Goal: Complete application form

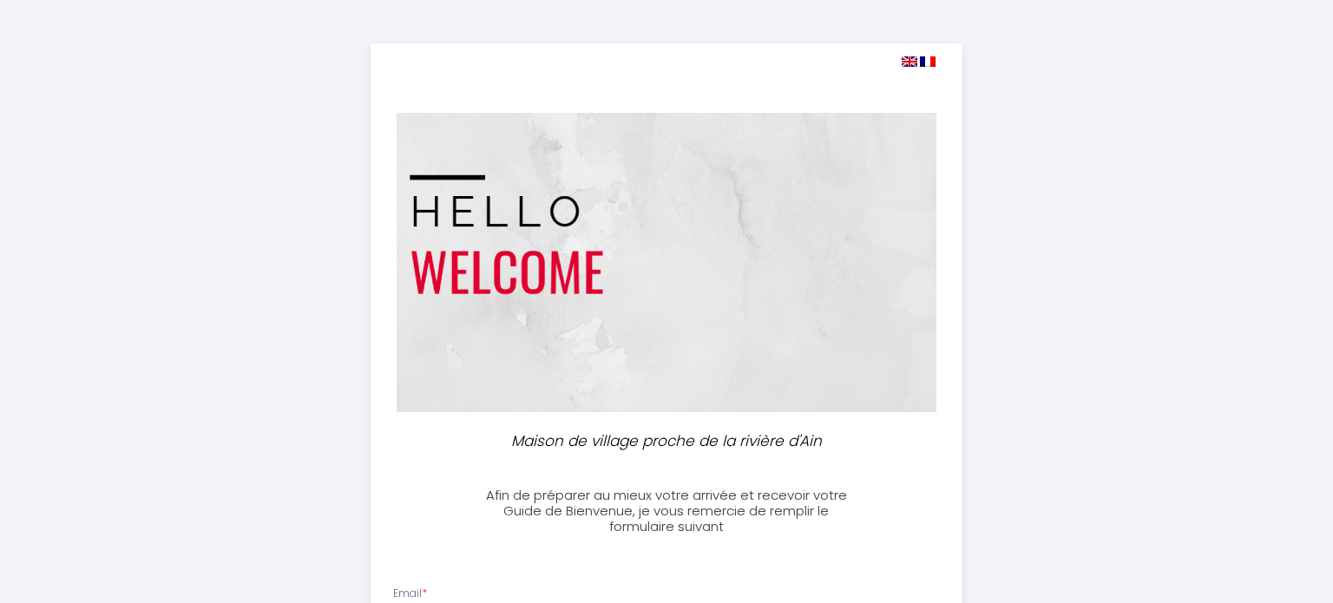
select select
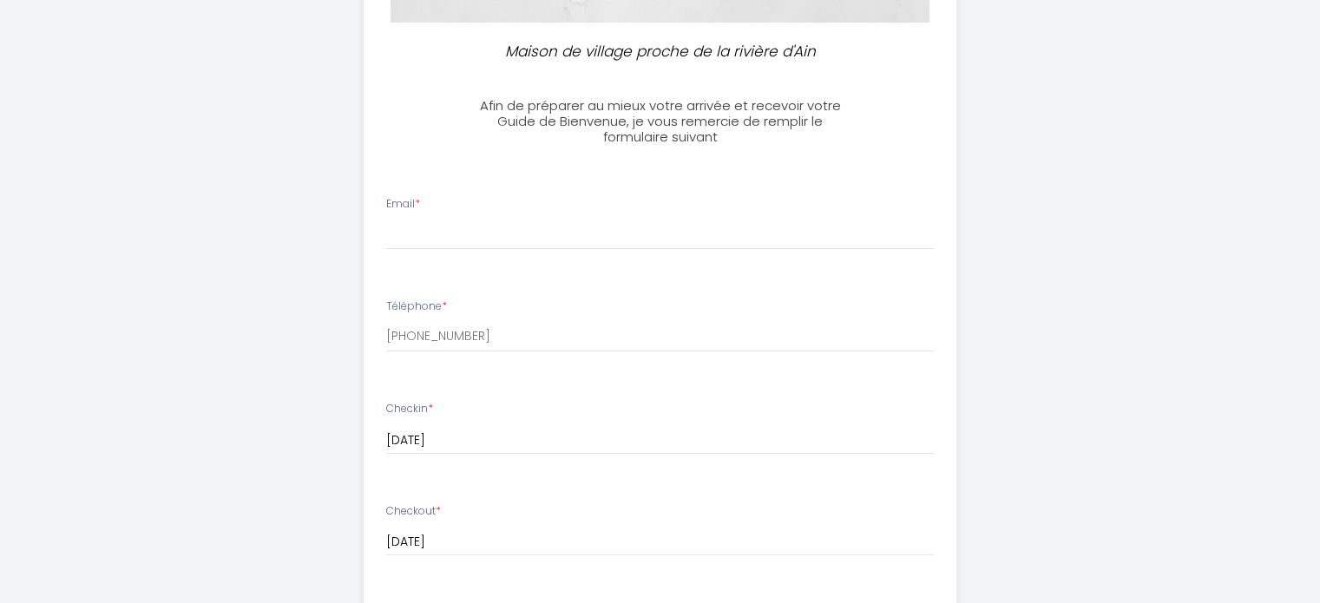
scroll to position [347, 0]
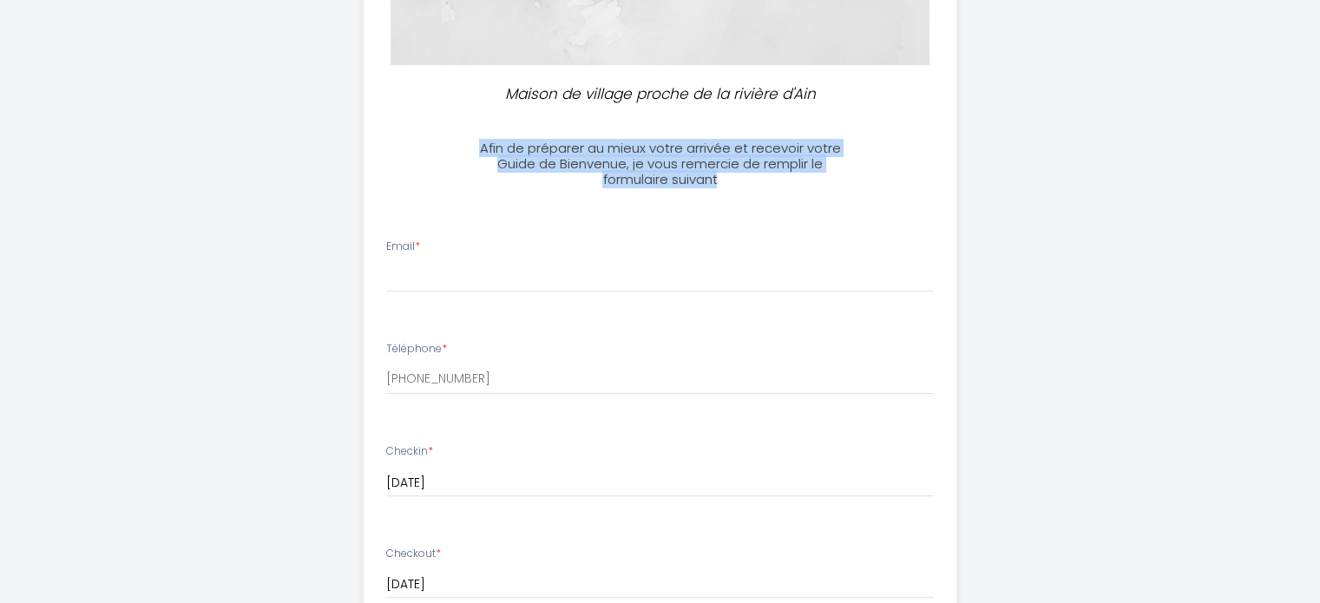
drag, startPoint x: 726, startPoint y: 180, endPoint x: 472, endPoint y: 141, distance: 257.2
click at [472, 141] on h3 "Afin de préparer au mieux votre arrivée et recevoir votre Guide de Bienvenue, j…" at bounding box center [660, 164] width 386 height 47
copy h3 "Afin de préparer au mieux votre arrivée et recevoir votre Guide de Bienvenue, j…"
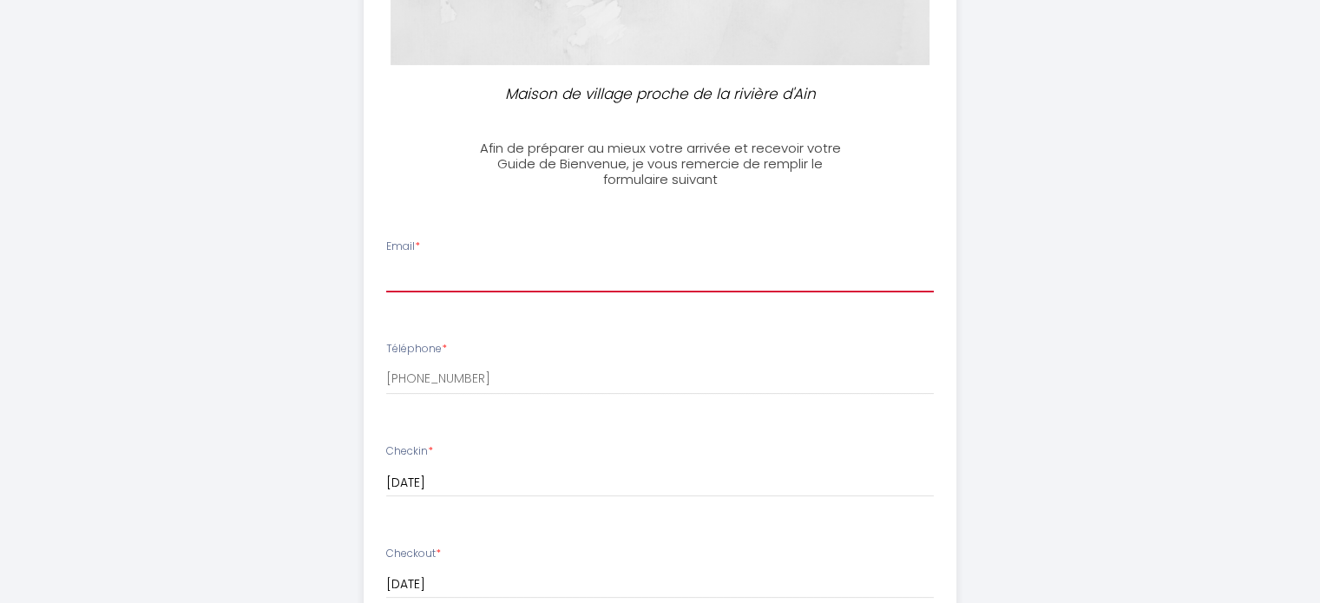
click at [488, 277] on input "Email *" at bounding box center [660, 276] width 548 height 31
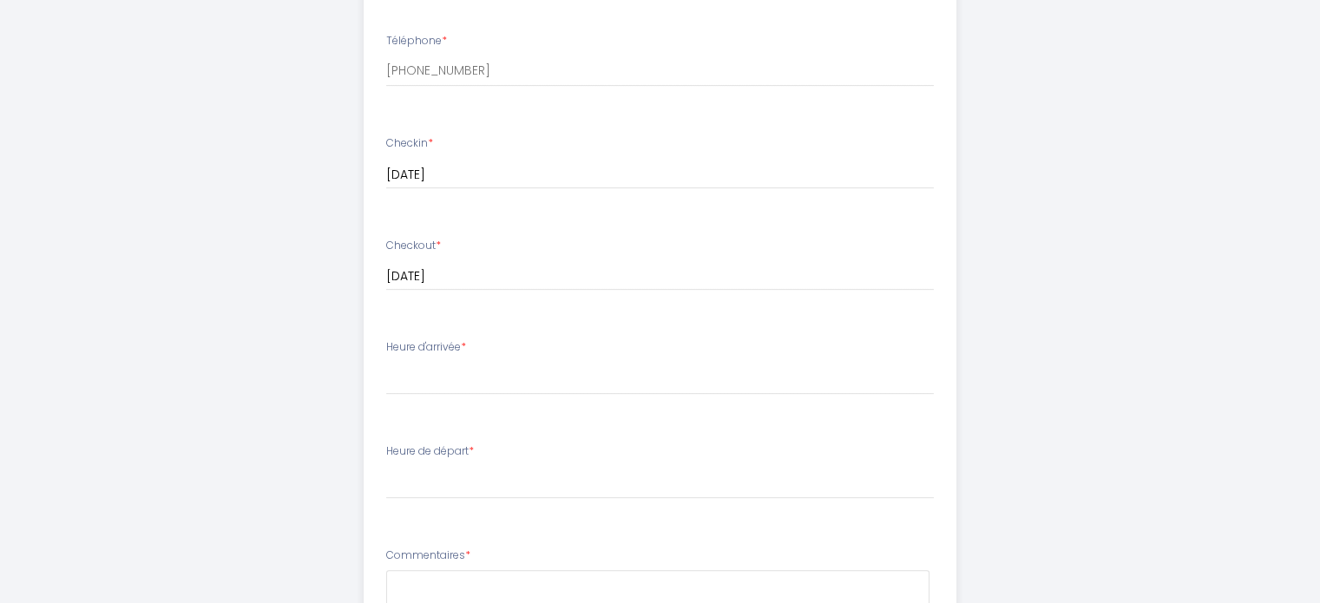
scroll to position [694, 0]
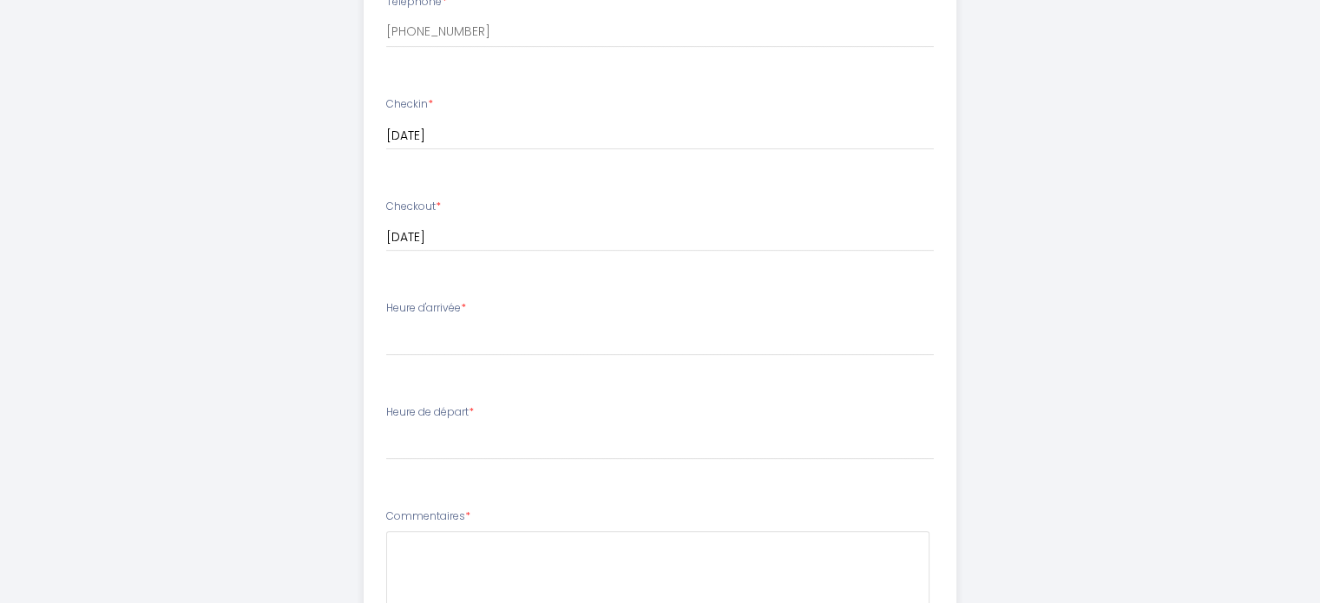
type input "[EMAIL_ADDRESS][DOMAIN_NAME]"
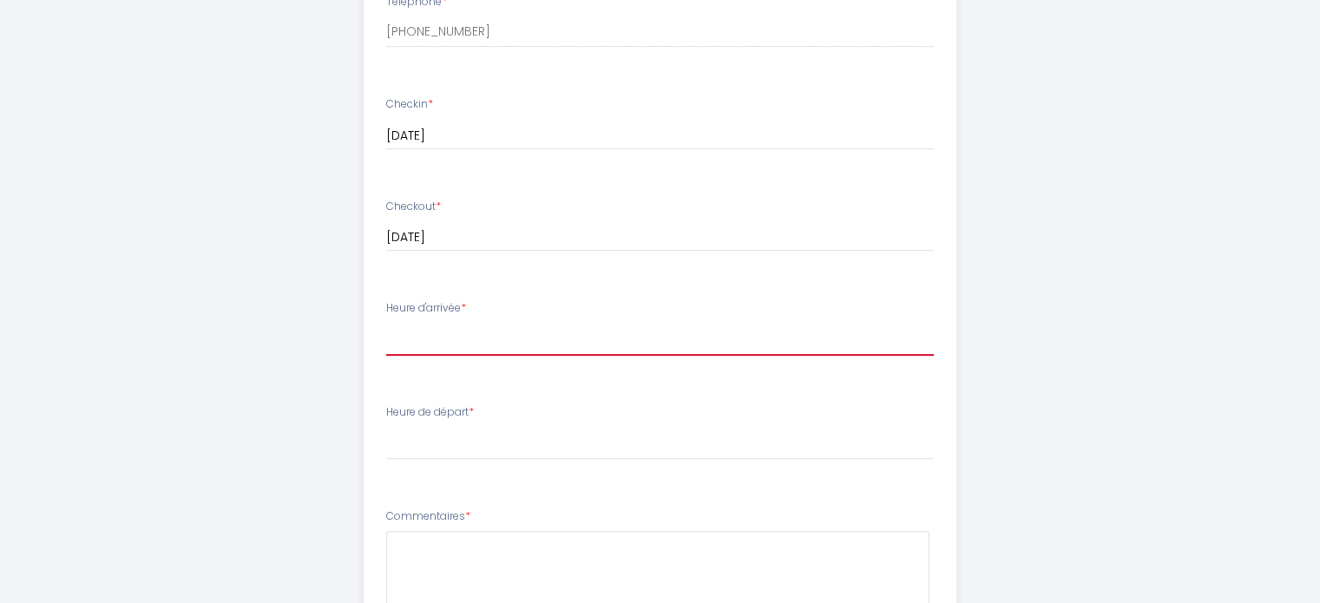
click at [513, 342] on select "16:00 16:30 17:00 17:30 18:00 18:30 19:00 19:30 20:00 20:30 21:00 21:30 22:00 2…" at bounding box center [660, 339] width 548 height 33
select select "16:00"
click at [386, 323] on select "16:00 16:30 17:00 17:30 18:00 18:30 19:00 19:30 20:00 20:30 21:00 21:30 22:00 2…" at bounding box center [660, 339] width 548 height 33
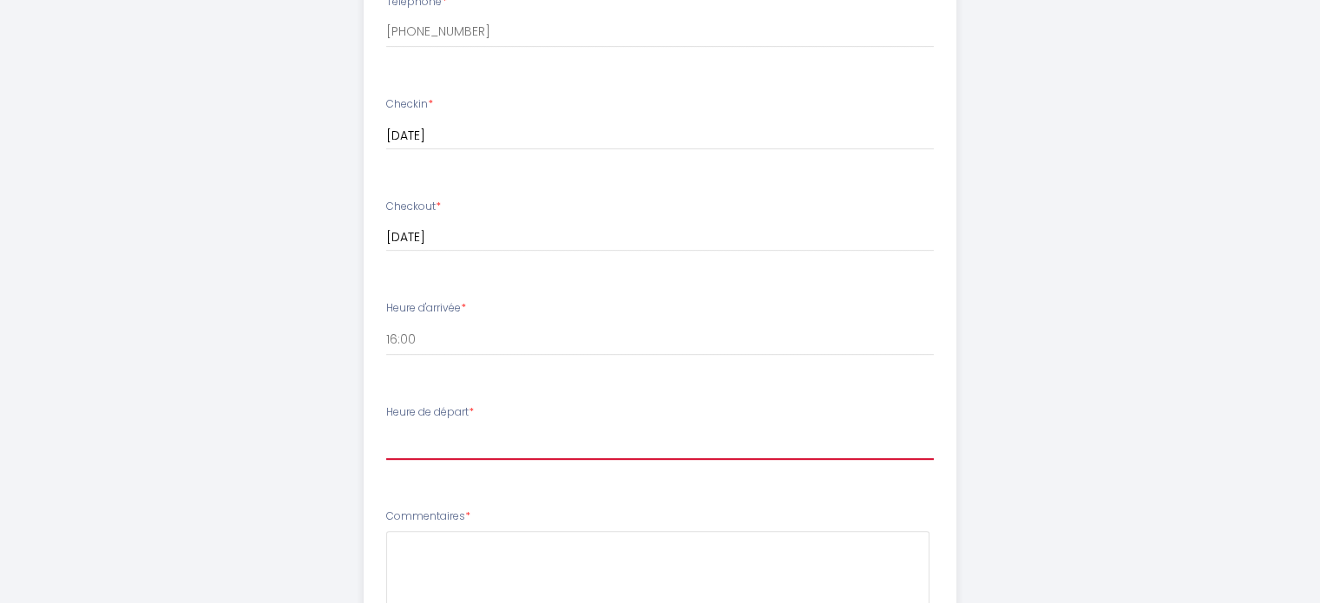
click at [470, 454] on select "00:00 00:30 01:00 01:30 02:00 02:30 03:00 03:30 04:00 04:30 05:00 05:30 06:00 0…" at bounding box center [660, 443] width 548 height 33
select select "11:00"
click at [386, 427] on select "00:00 00:30 01:00 01:30 02:00 02:30 03:00 03:30 04:00 04:30 05:00 05:30 06:00 0…" at bounding box center [660, 443] width 548 height 33
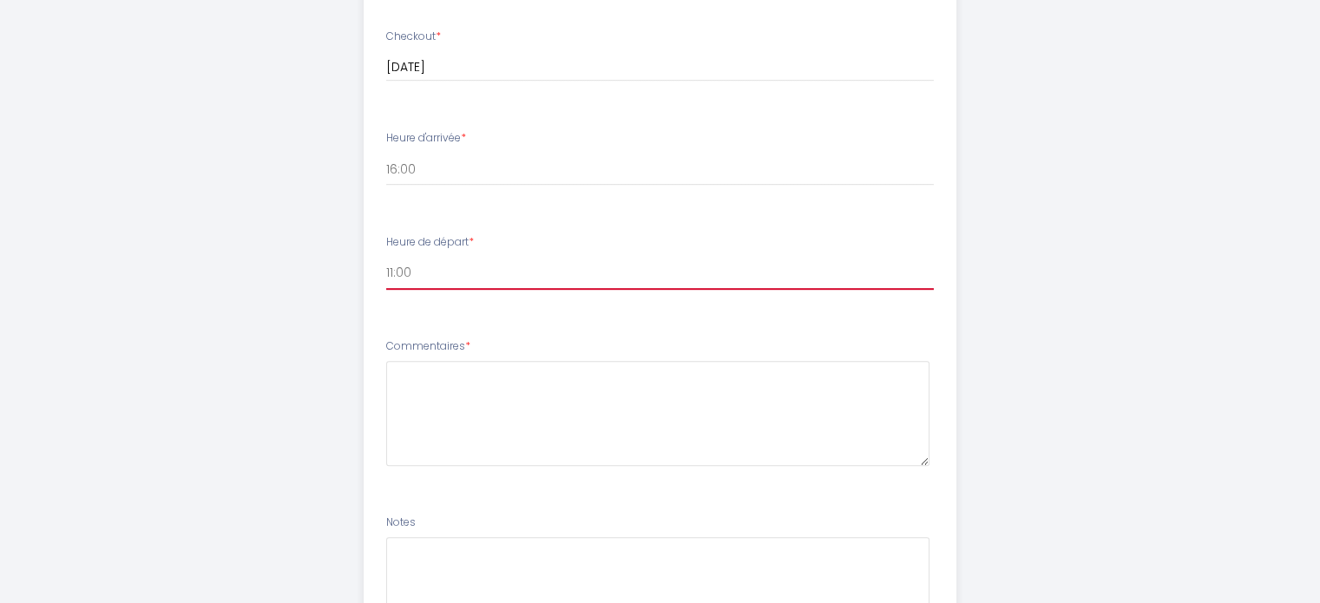
scroll to position [868, 0]
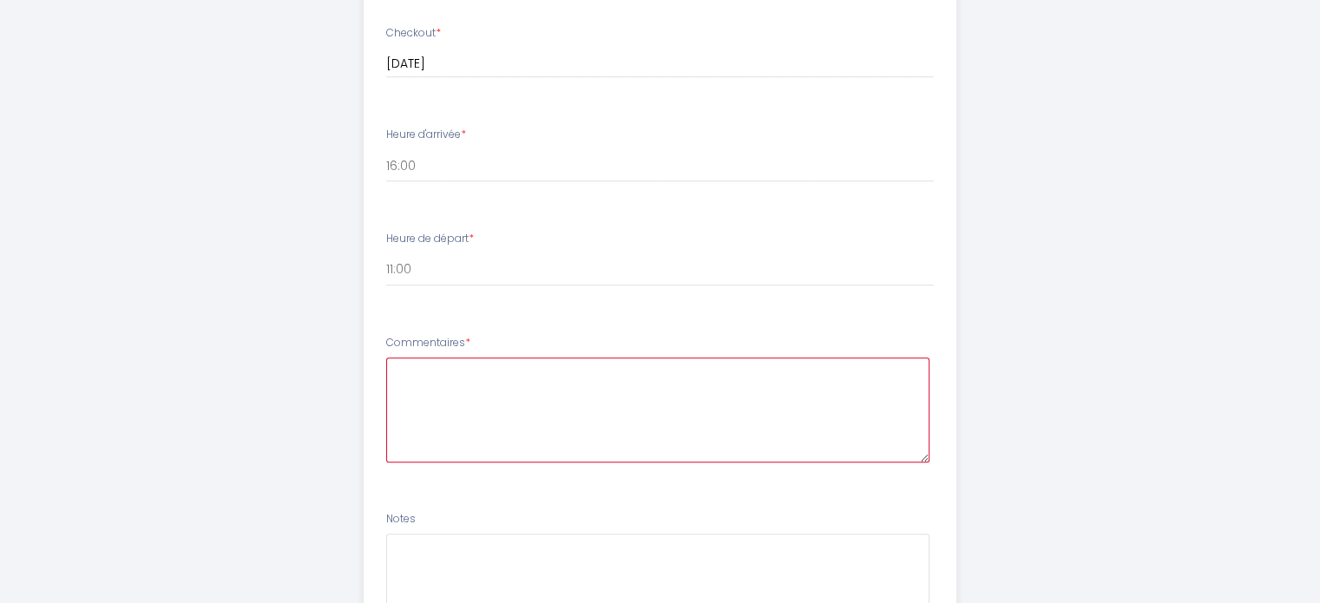
click at [561, 376] on textarea at bounding box center [657, 410] width 543 height 105
click at [422, 391] on textarea "Hello We re looking forward to our visit" at bounding box center [657, 410] width 543 height 105
click at [621, 387] on textarea "Hello We are looking forward to our visit" at bounding box center [657, 410] width 543 height 105
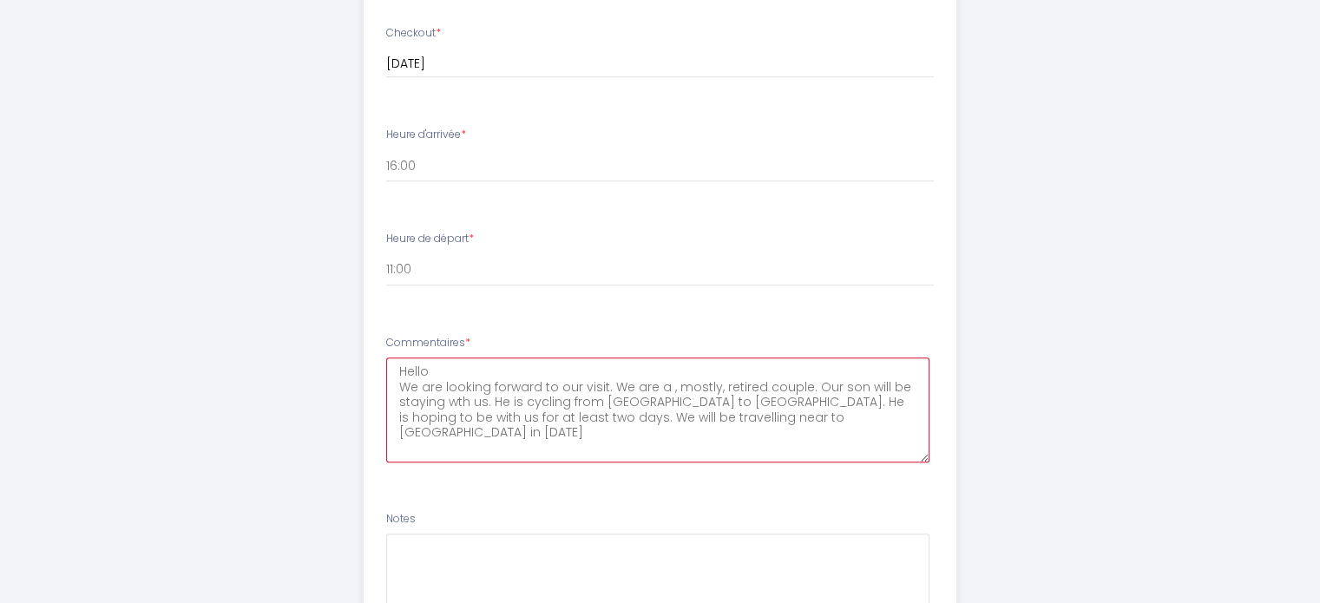
click at [611, 418] on textarea "Hello We are looking forward to our visit. We are a , mostly, retired couple. O…" at bounding box center [657, 410] width 543 height 105
click at [805, 419] on textarea "Hello We are looking forward to our visit. We are a , mostly, retired couple. O…" at bounding box center [657, 410] width 543 height 105
click at [491, 416] on textarea "Hello We are looking forward to our visit. We are a , mostly, retired couple. O…" at bounding box center [657, 410] width 543 height 105
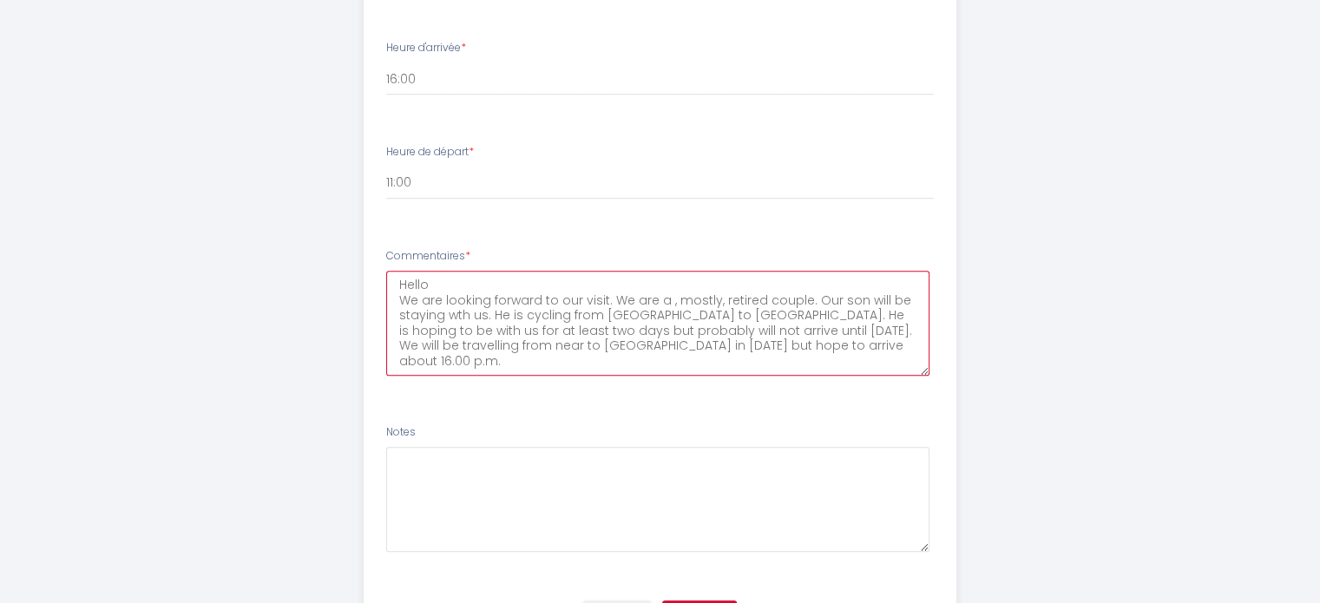
scroll to position [1049, 0]
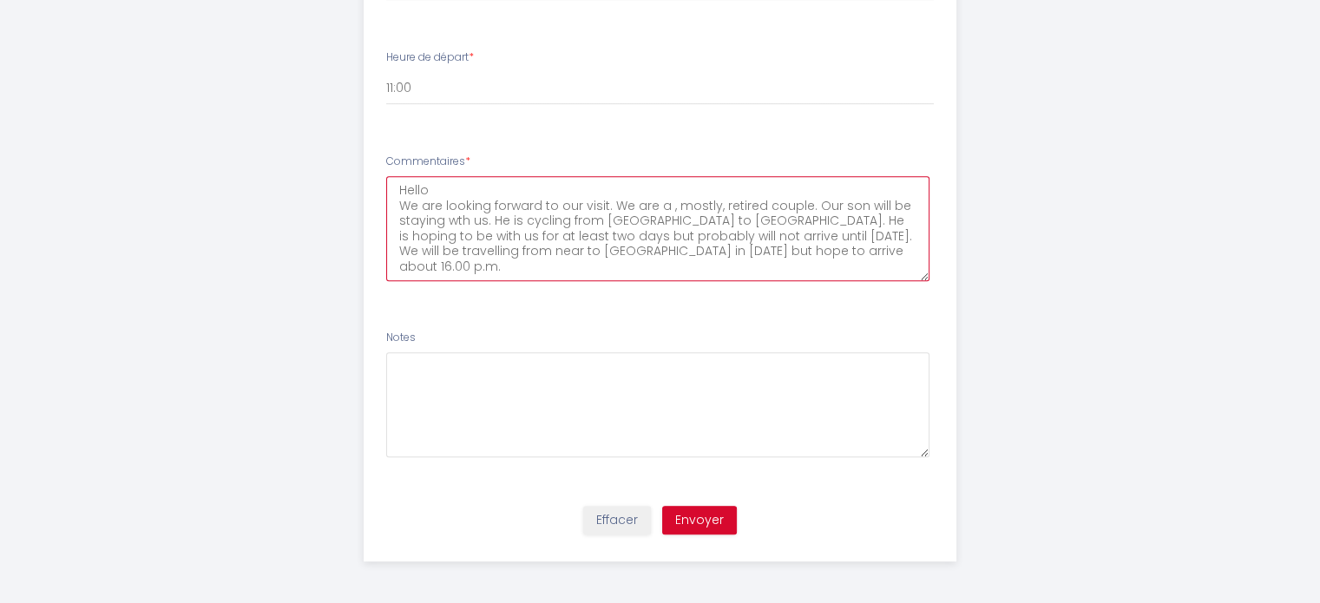
click at [772, 249] on textarea "Hello We are looking forward to our visit. We are a , mostly, retired couple. O…" at bounding box center [657, 228] width 543 height 105
click at [445, 263] on textarea "Hello We are looking forward to our visit. We are a , mostly, retired couple. O…" at bounding box center [657, 228] width 543 height 105
click at [513, 261] on textarea "Hello We are looking forward to our visit. We are a , mostly, retired couple. O…" at bounding box center [657, 228] width 543 height 105
click at [612, 203] on textarea "Hello We are looking forward to our visit. We are a , mostly, retired couple. O…" at bounding box center [657, 228] width 543 height 105
click at [778, 204] on textarea "Hello We are looking forward to our visit. We have not visited this part of [GE…" at bounding box center [657, 228] width 543 height 105
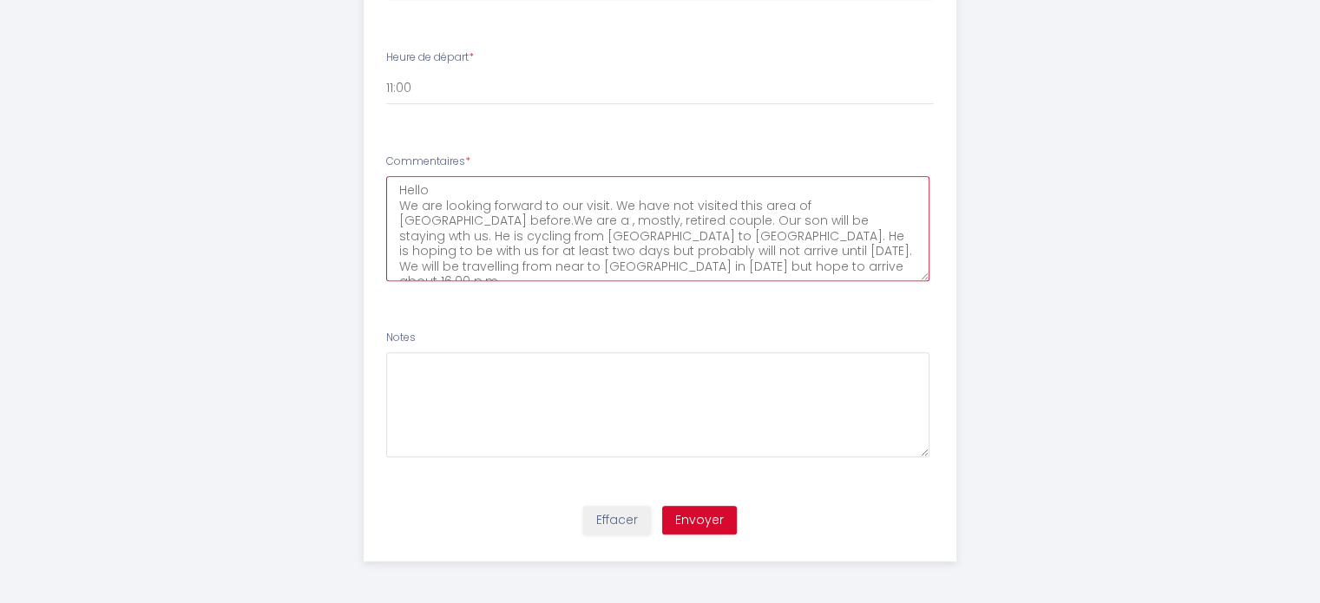
click at [805, 201] on textarea "Hello We are looking forward to our visit. We have not visited this area of [GE…" at bounding box center [657, 228] width 543 height 105
click at [443, 219] on textarea "Hello We are looking forward to our visit. We have not visited this area of [GE…" at bounding box center [657, 228] width 543 height 105
click at [582, 252] on textarea "Hello We are looking forward to our visit. We have not visited this area of [GE…" at bounding box center [657, 228] width 543 height 105
click at [851, 292] on li "Commentaires * Hello We are looking forward to our visit. We have not visited t…" at bounding box center [660, 226] width 591 height 166
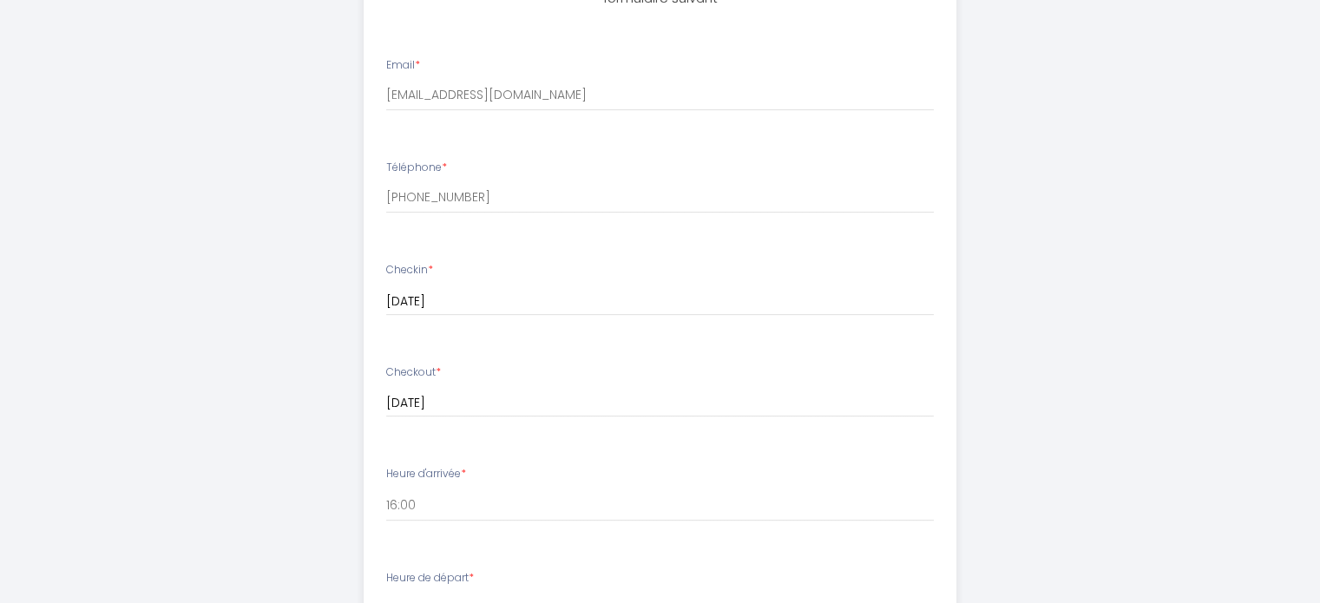
scroll to position [615, 0]
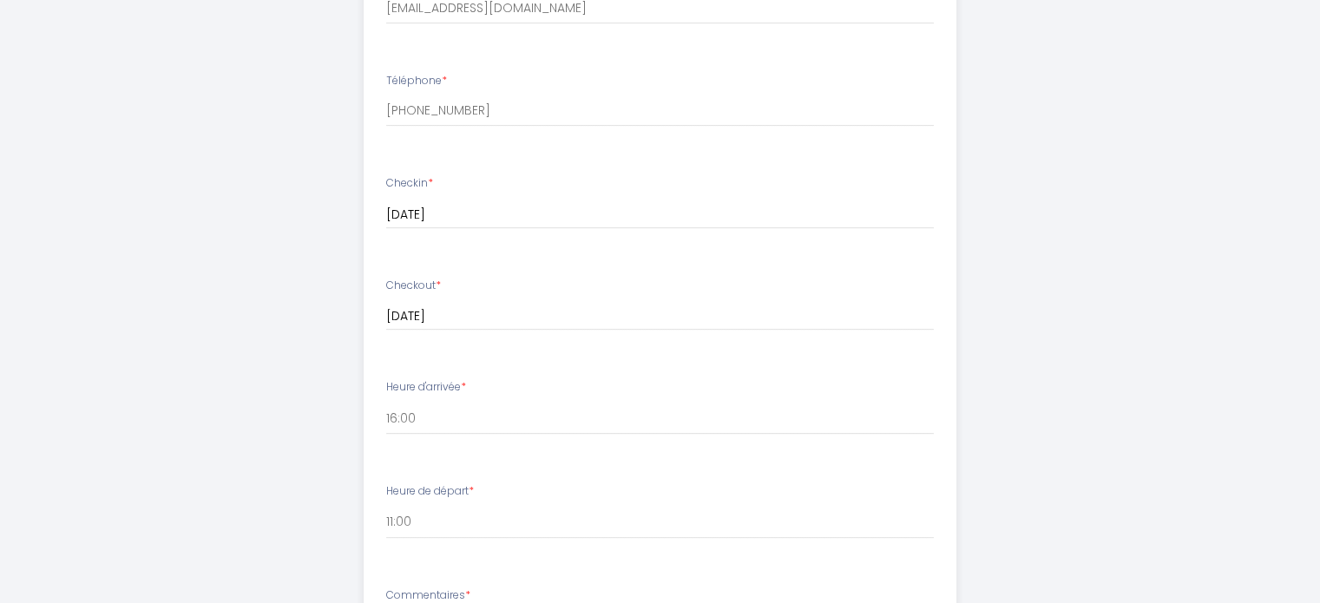
type textarea "Hello We are looking forward to our visit. We have not visited this area of [GE…"
click at [424, 419] on select "16:00 16:30 17:00 17:30 18:00 18:30 19:00 19:30 20:00 20:30 21:00 21:30 22:00 2…" at bounding box center [660, 418] width 548 height 33
select select "16:30"
click at [386, 402] on select "16:00 16:30 17:00 17:30 18:00 18:30 19:00 19:30 20:00 20:30 21:00 21:30 22:00 2…" at bounding box center [660, 418] width 548 height 33
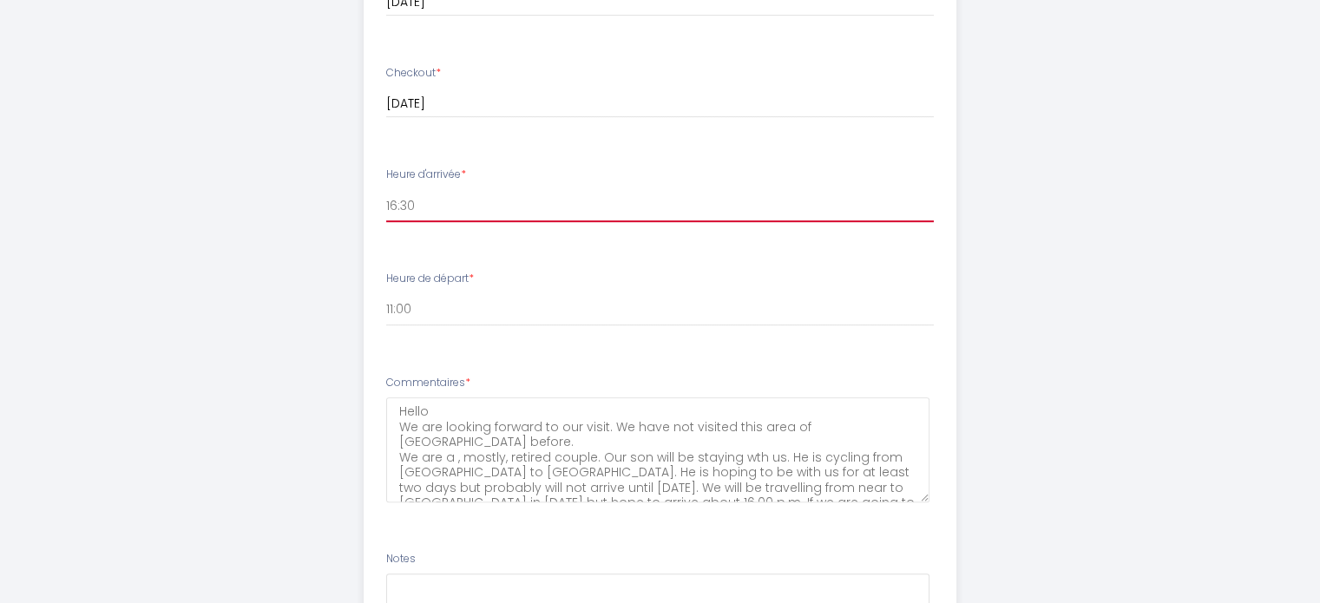
scroll to position [963, 0]
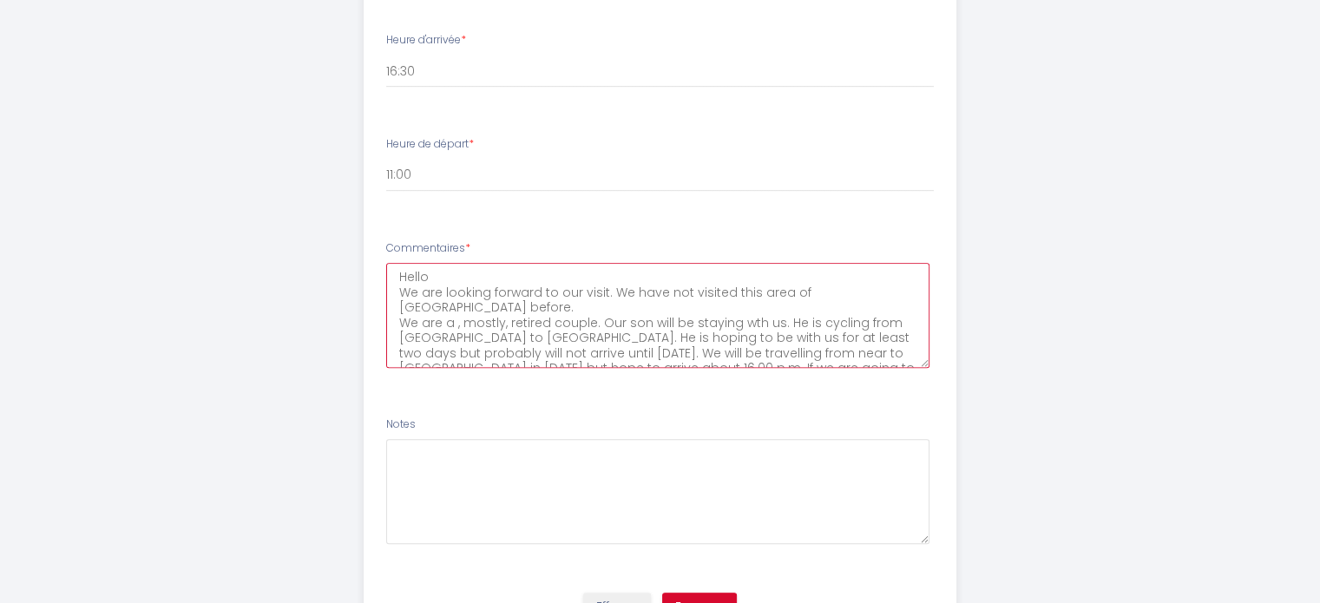
click at [510, 352] on textarea "Hello We are looking forward to our visit. We have not visited this area of [GE…" at bounding box center [657, 315] width 543 height 105
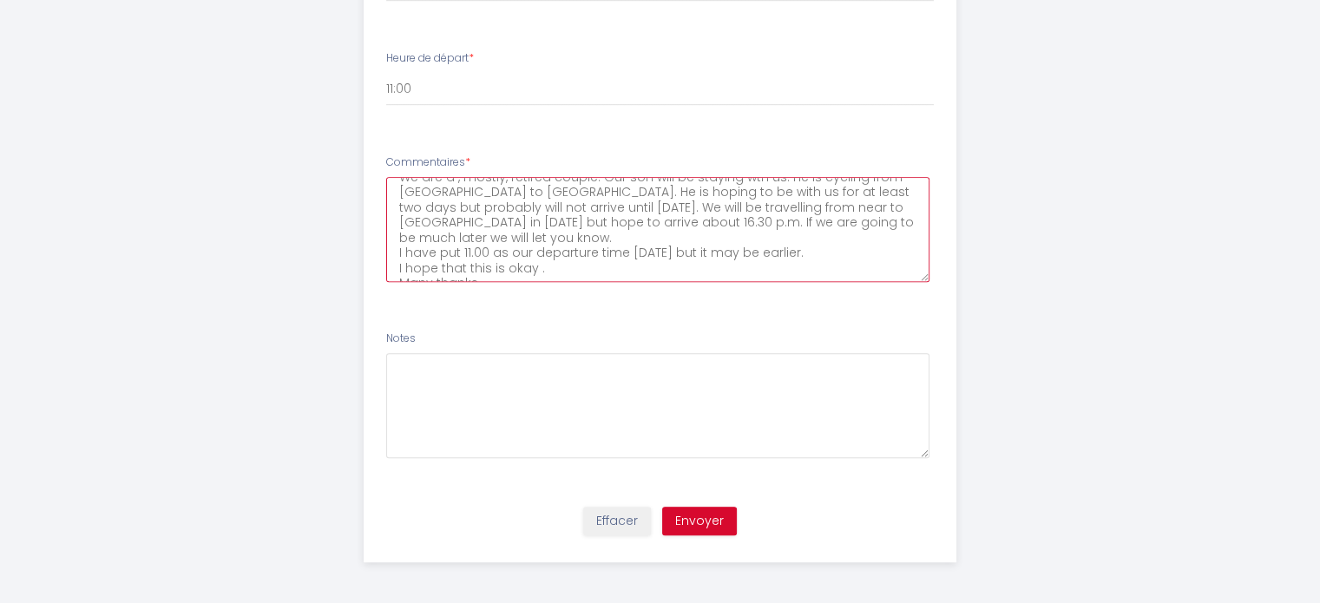
scroll to position [1049, 0]
type textarea "Hello We are looking forward to our visit. We have not visited this area of [GE…"
click at [702, 525] on button "Envoyer" at bounding box center [699, 521] width 75 height 30
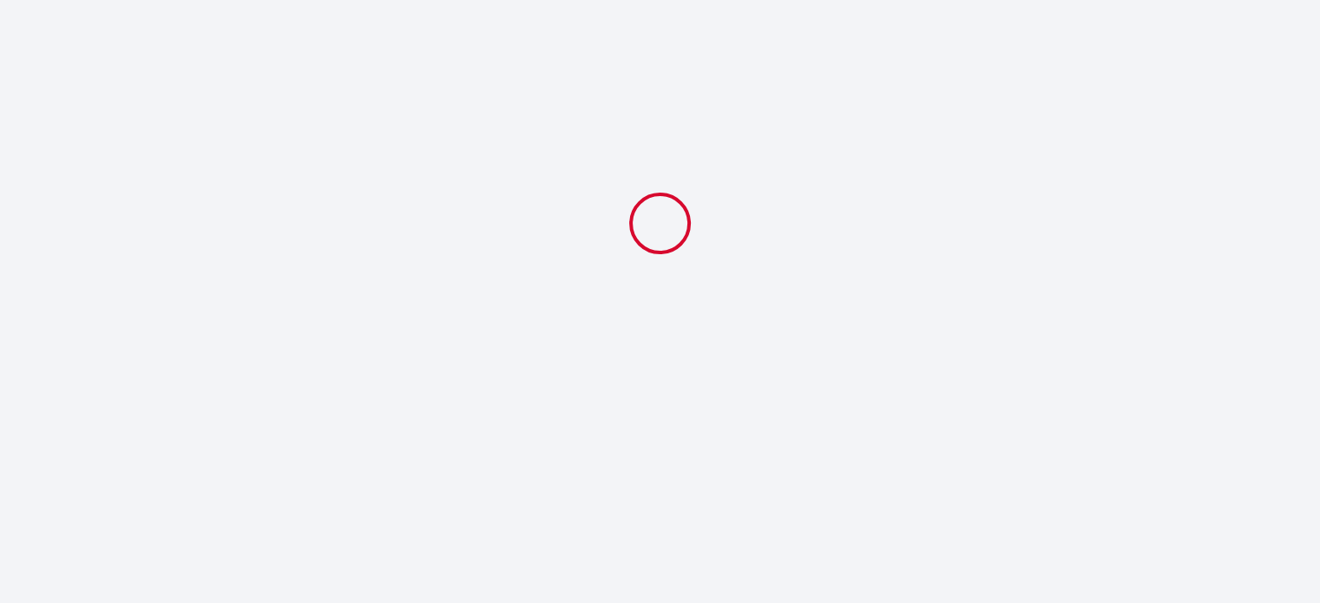
scroll to position [0, 0]
select select "16:30"
select select "11:00"
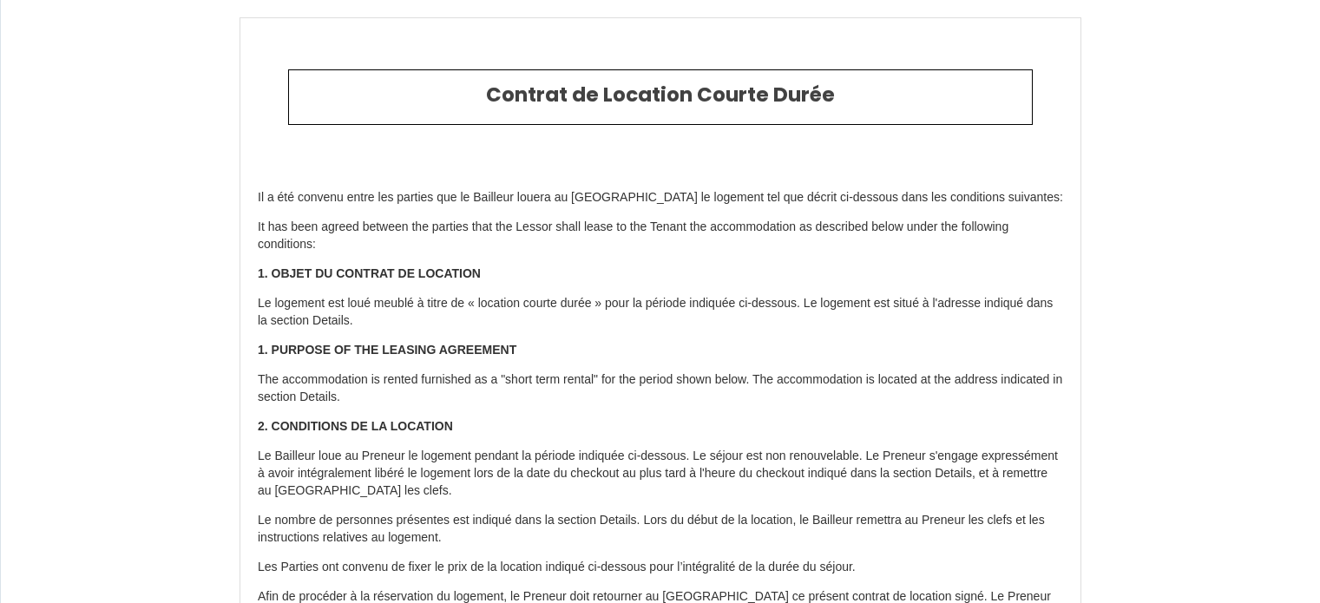
select select "GB"
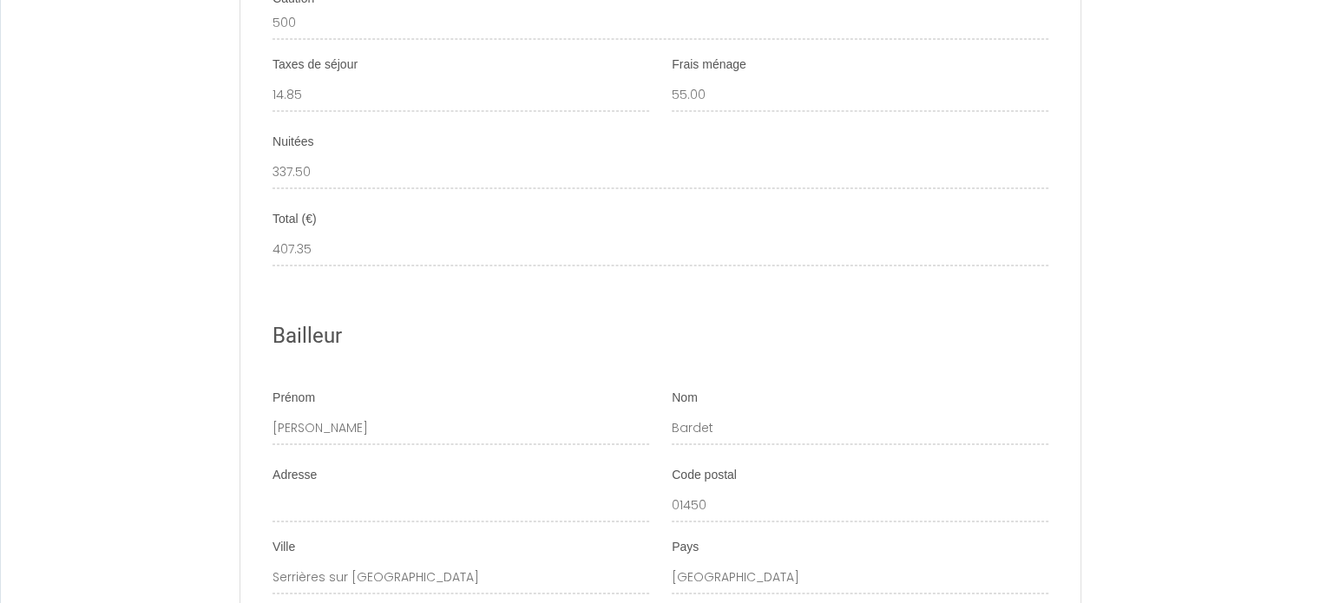
scroll to position [2475, 0]
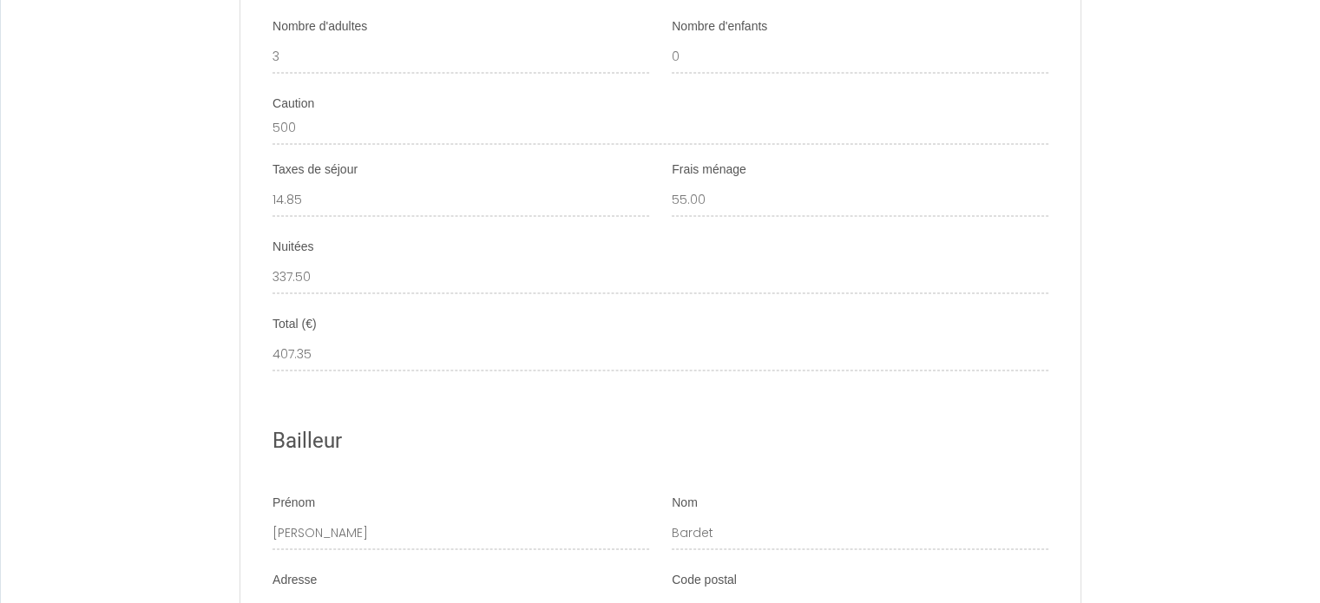
click at [272, 49] on ul "Détails Booking 6694075 Logement Maison de village proche de la rivière d'Ain A…" at bounding box center [660, 562] width 838 height 2034
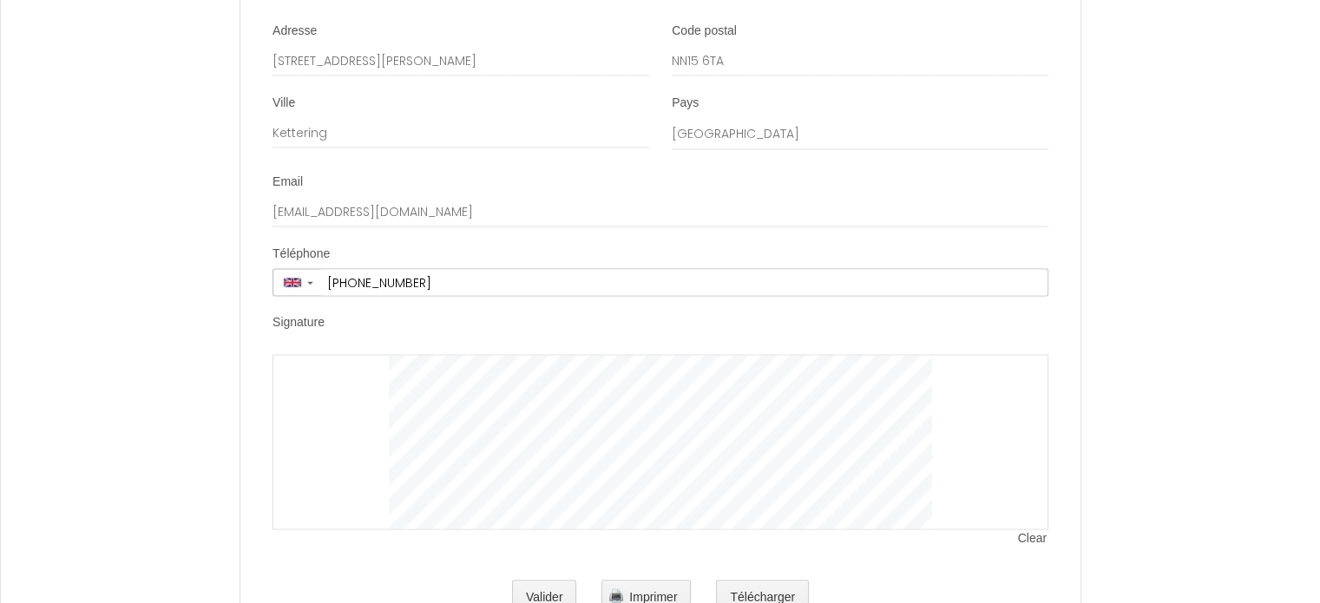
scroll to position [3517, 0]
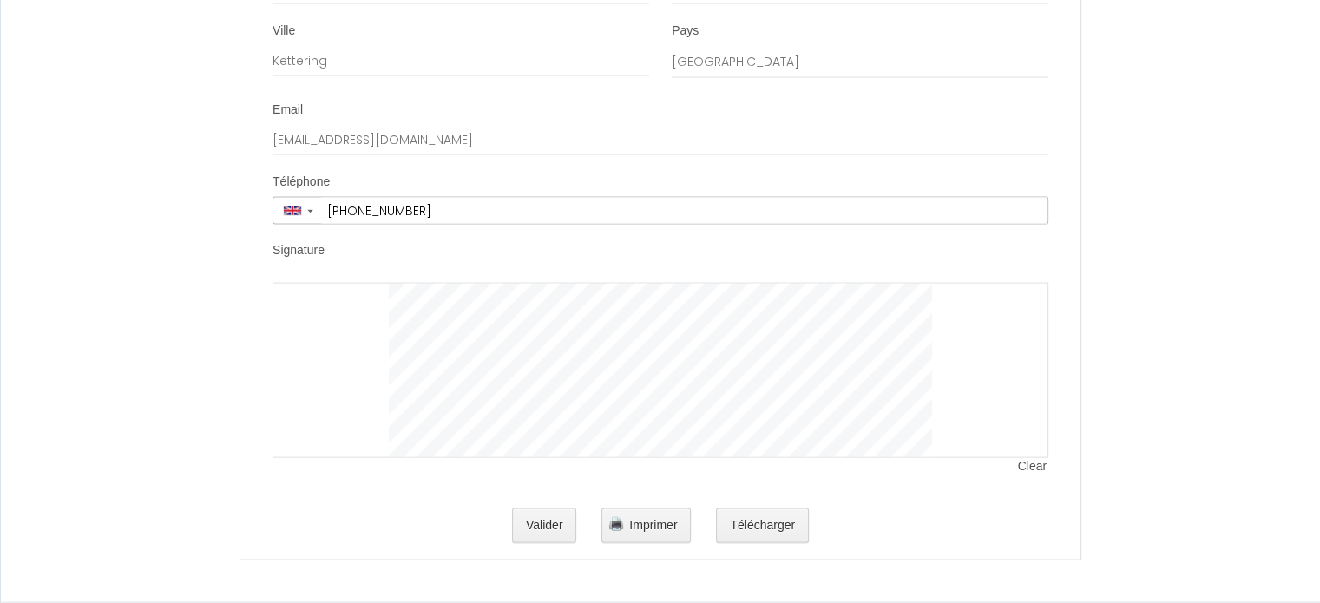
click at [294, 306] on div at bounding box center [661, 370] width 776 height 175
drag, startPoint x: 319, startPoint y: 375, endPoint x: 325, endPoint y: 346, distance: 29.5
click at [325, 346] on div at bounding box center [661, 370] width 776 height 175
click at [647, 525] on span "Imprimer" at bounding box center [653, 525] width 48 height 14
click at [1043, 470] on span "Clear" at bounding box center [1033, 466] width 30 height 17
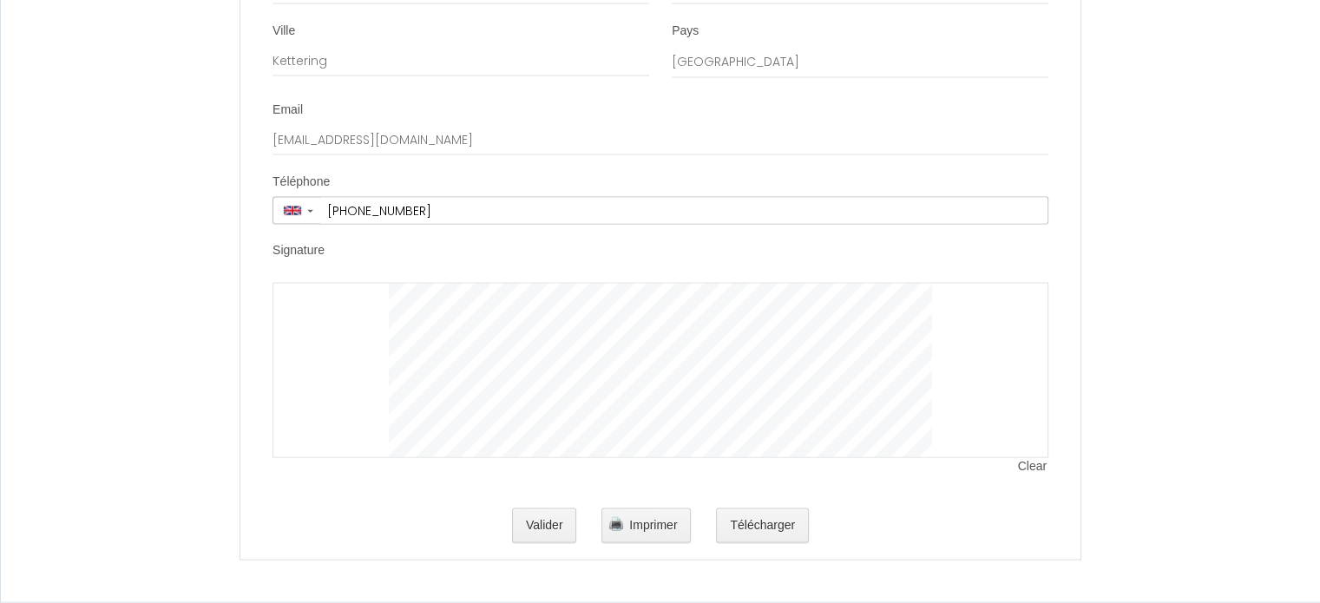
drag, startPoint x: 299, startPoint y: 338, endPoint x: 309, endPoint y: 353, distance: 18.1
click at [309, 353] on div at bounding box center [661, 370] width 776 height 175
drag, startPoint x: 309, startPoint y: 363, endPoint x: 322, endPoint y: 330, distance: 35.5
click at [322, 330] on div at bounding box center [661, 370] width 776 height 175
click at [1027, 471] on span "Clear" at bounding box center [1033, 466] width 30 height 17
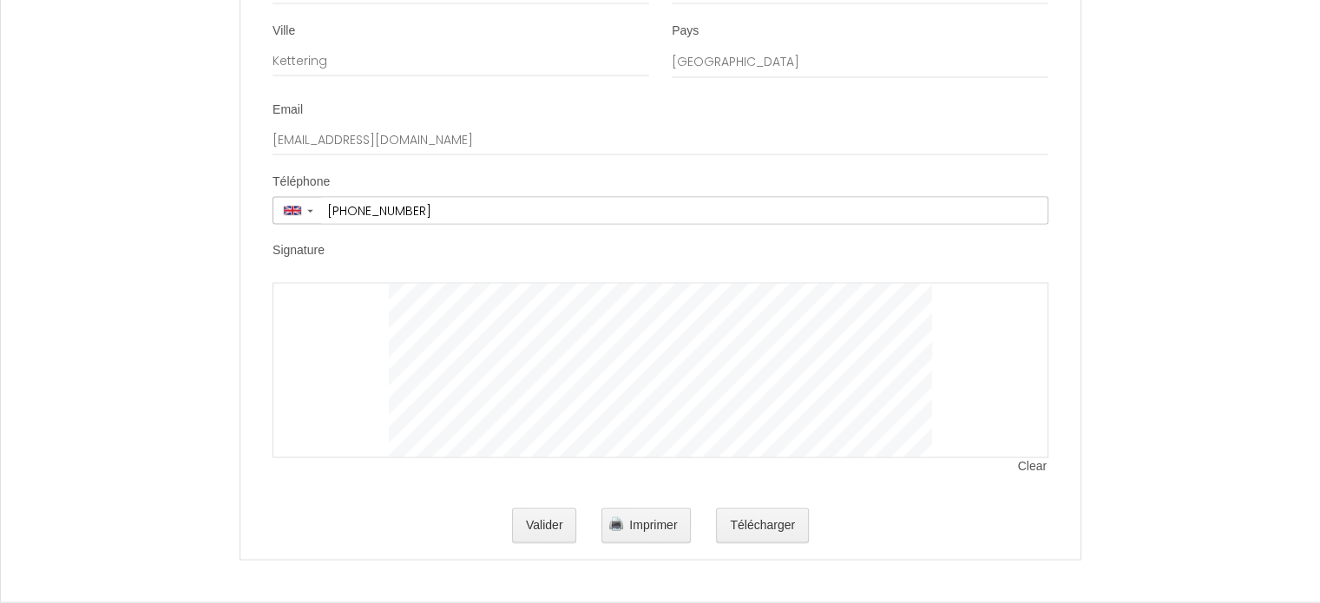
click at [1038, 470] on span "Clear" at bounding box center [1033, 466] width 30 height 17
drag, startPoint x: 1035, startPoint y: 468, endPoint x: 1031, endPoint y: 477, distance: 10.2
click at [1035, 470] on span "Clear" at bounding box center [1033, 466] width 30 height 17
click at [1022, 468] on span "Clear" at bounding box center [1033, 466] width 30 height 17
click at [1025, 465] on span "Clear" at bounding box center [1033, 466] width 30 height 17
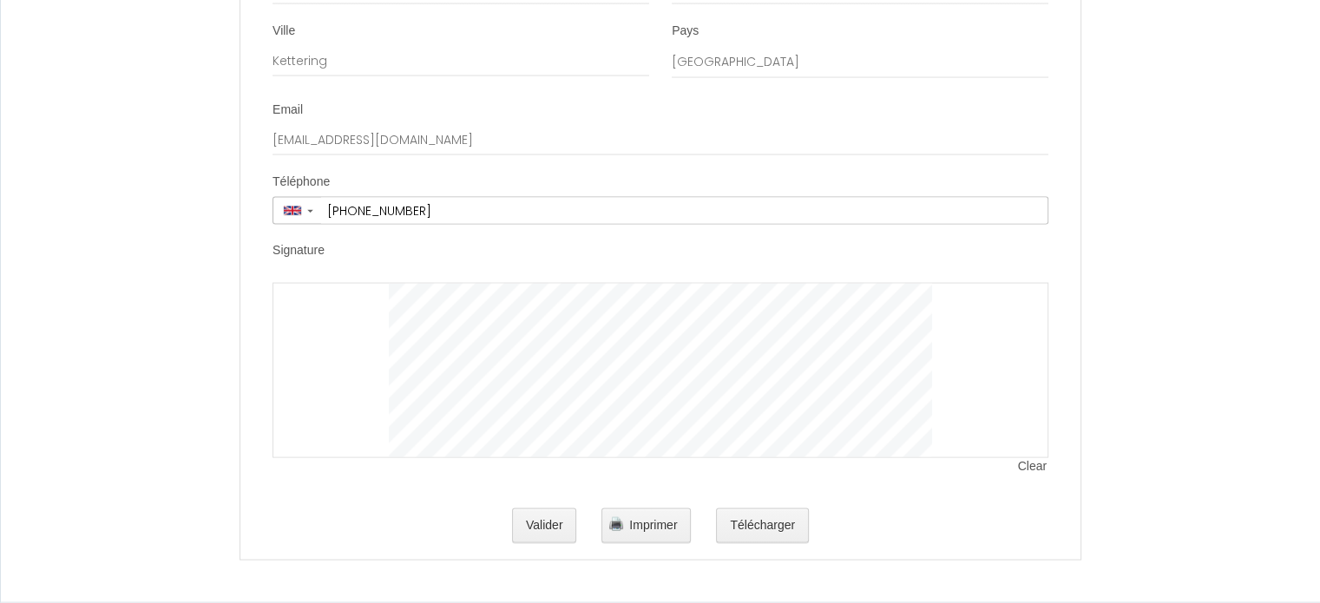
click at [1035, 470] on span "Clear" at bounding box center [1033, 466] width 30 height 17
click at [1033, 470] on span "Clear" at bounding box center [1033, 466] width 30 height 17
drag, startPoint x: 1027, startPoint y: 467, endPoint x: 976, endPoint y: 450, distance: 54.1
click at [1027, 465] on span "Clear" at bounding box center [1033, 466] width 30 height 17
click at [1031, 458] on div at bounding box center [661, 370] width 776 height 175
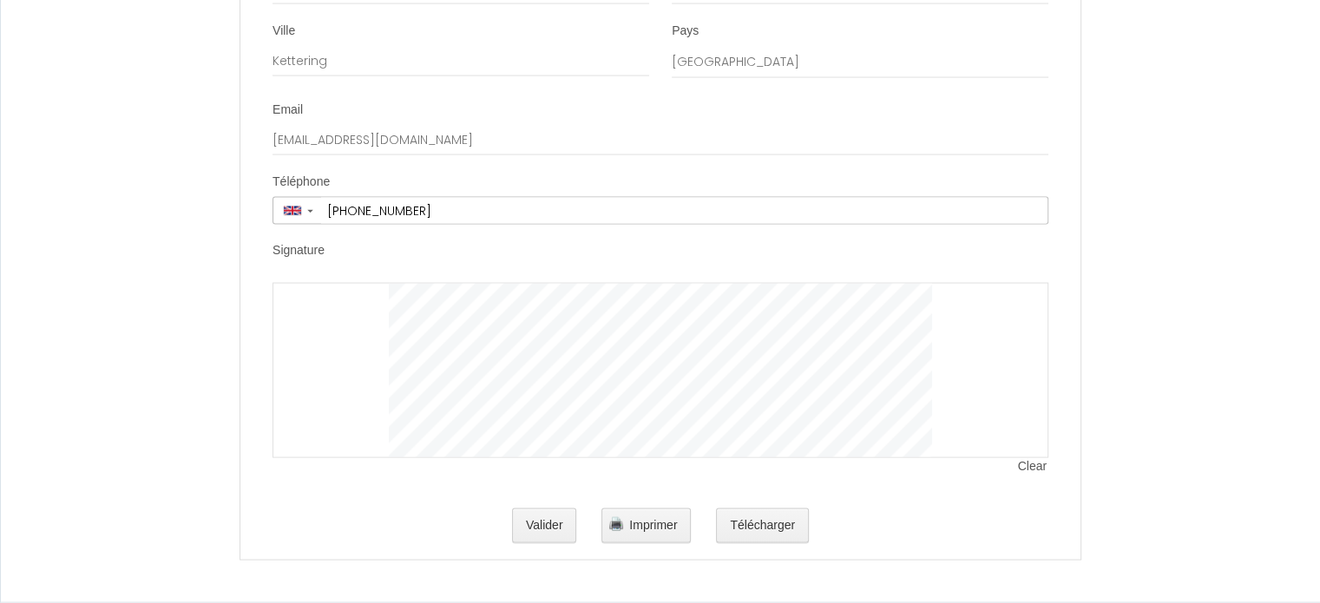
click at [1031, 471] on span "Clear" at bounding box center [1033, 466] width 30 height 17
click at [1028, 468] on span "Clear" at bounding box center [1033, 466] width 30 height 17
drag, startPoint x: 1023, startPoint y: 468, endPoint x: 1010, endPoint y: 480, distance: 17.8
click at [1022, 468] on span "Clear" at bounding box center [1033, 466] width 30 height 17
click at [1032, 476] on span "Clear" at bounding box center [1033, 466] width 30 height 17
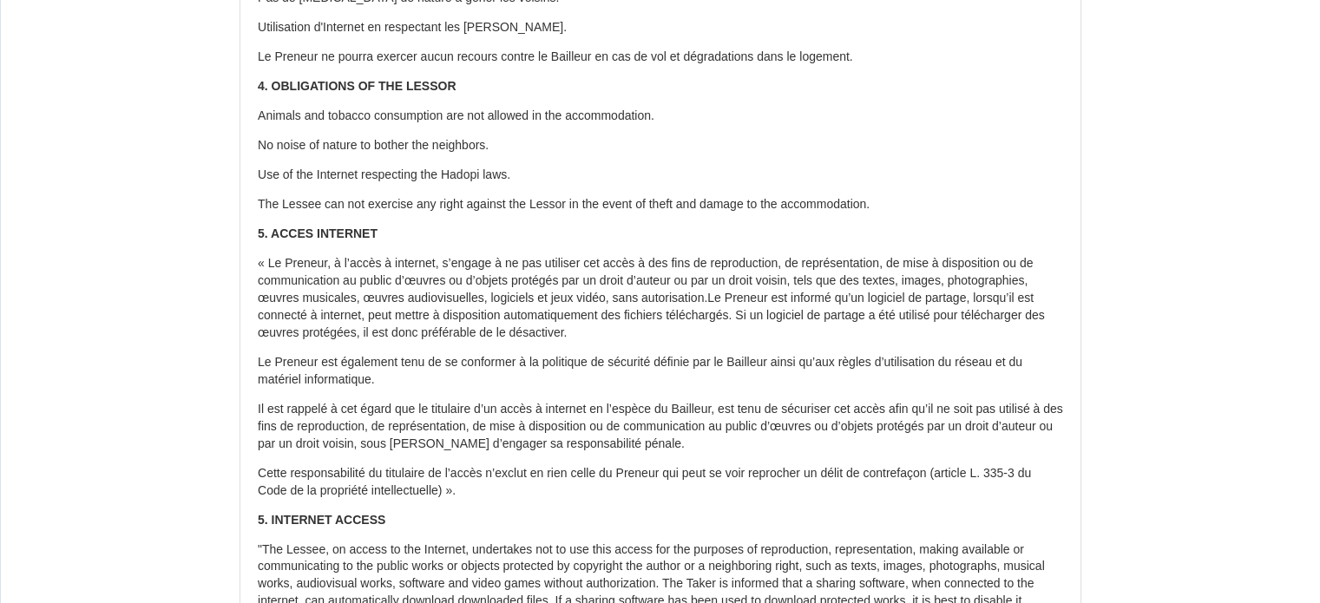
scroll to position [1173, 0]
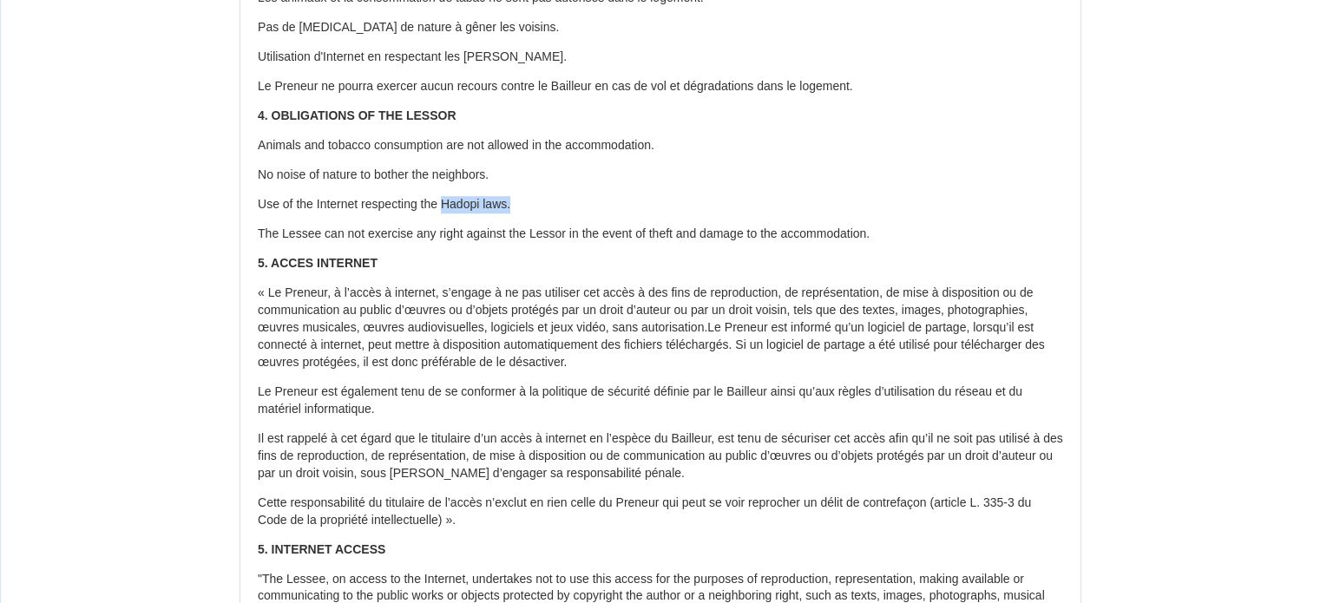
drag, startPoint x: 525, startPoint y: 205, endPoint x: 446, endPoint y: 202, distance: 79.0
click at [446, 202] on p "Use of the Internet respecting the Hadopi laws." at bounding box center [660, 204] width 805 height 17
copy p "Hadopi laws."
click at [648, 170] on p "No noise of nature to bother the neighbors." at bounding box center [660, 175] width 805 height 17
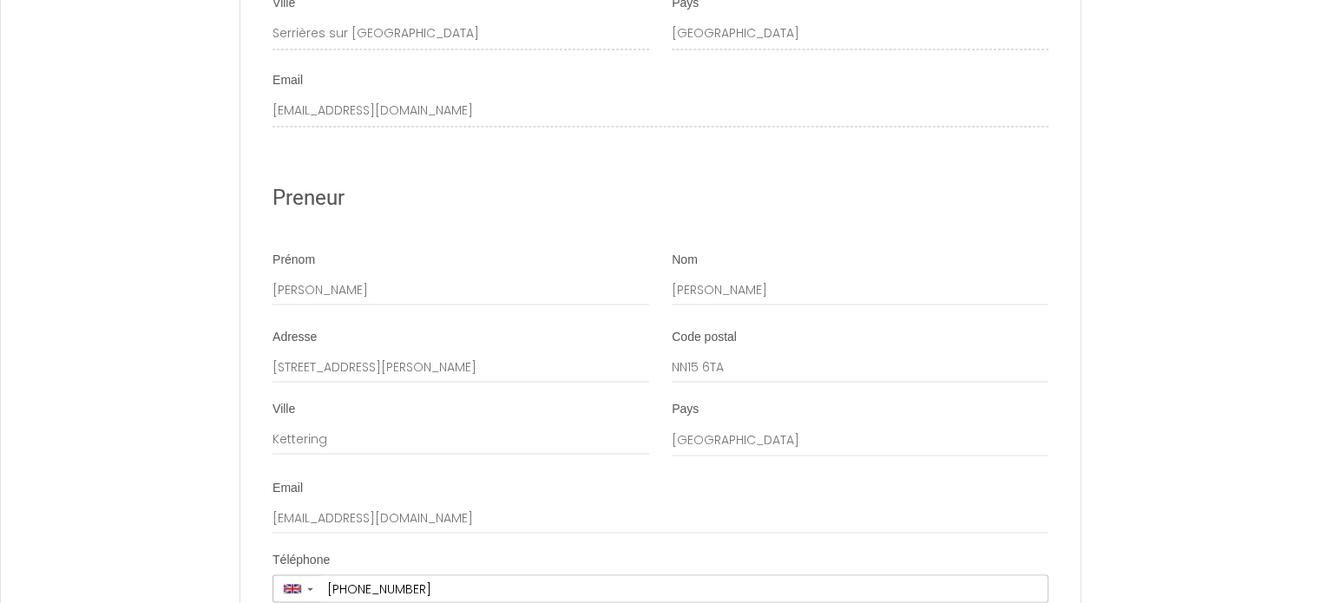
scroll to position [3517, 0]
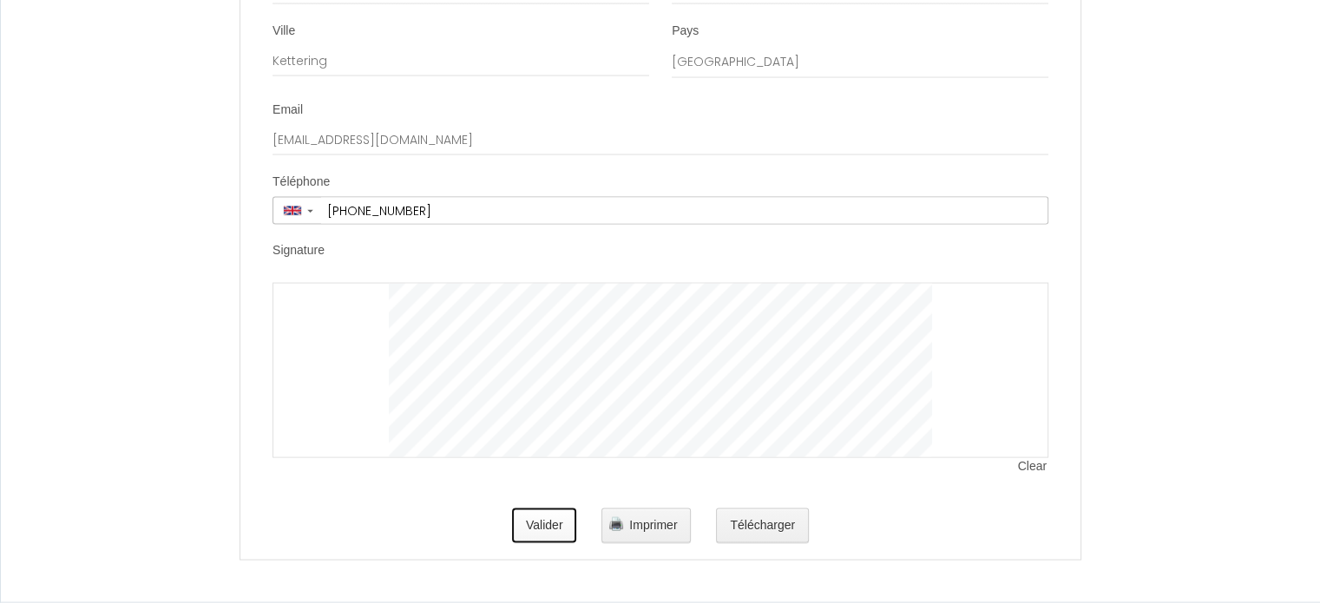
click at [555, 535] on button "Valider" at bounding box center [544, 526] width 65 height 35
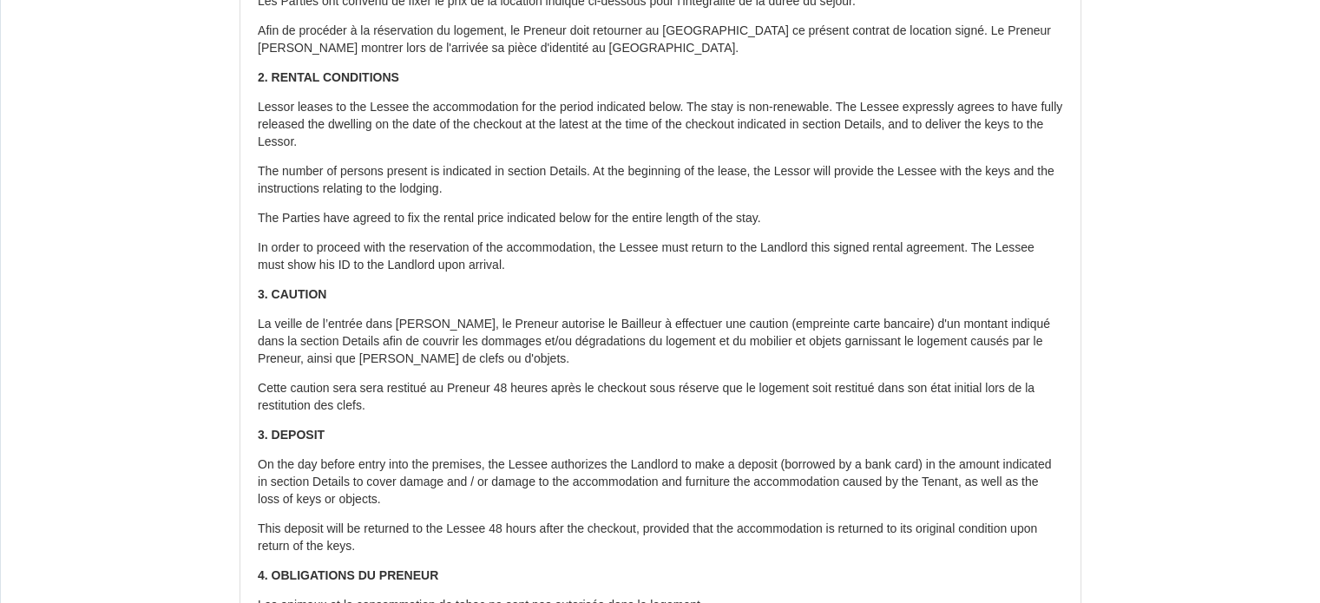
scroll to position [0, 0]
